Goal: Navigation & Orientation: Go to known website

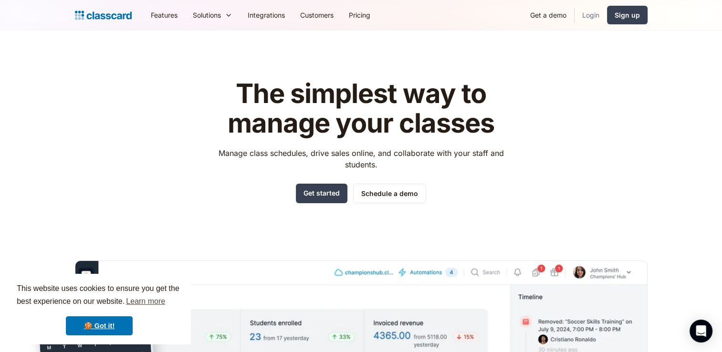
click at [593, 15] on link "Login" at bounding box center [590, 14] width 32 height 21
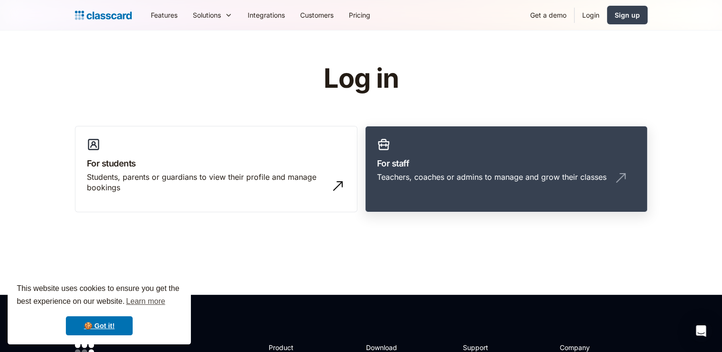
click at [425, 163] on h3 "For staff" at bounding box center [506, 163] width 259 height 13
